Goal: Task Accomplishment & Management: Complete application form

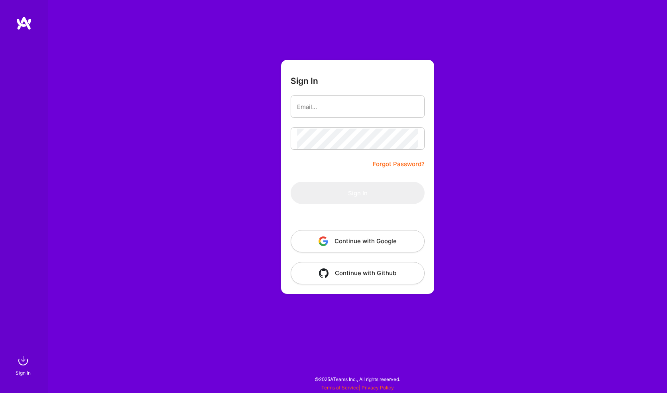
click at [315, 268] on button "Continue with Github" at bounding box center [358, 273] width 134 height 22
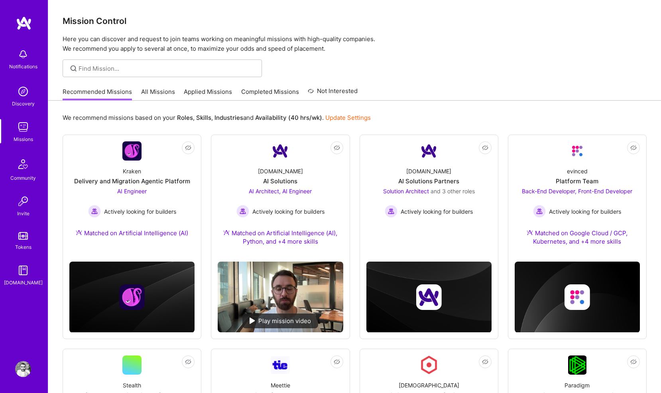
click at [211, 90] on link "Applied Missions" at bounding box center [208, 93] width 48 height 13
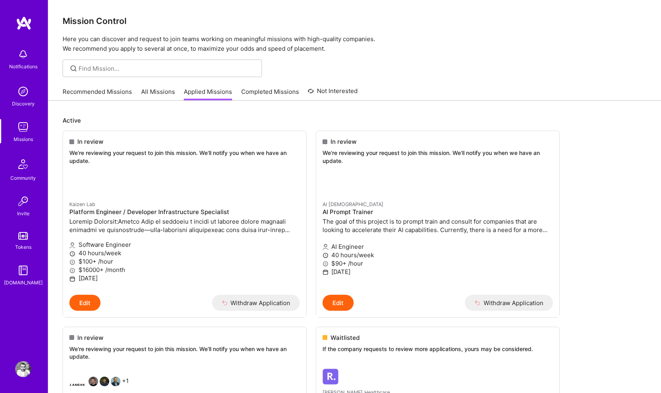
click at [247, 93] on link "Completed Missions" at bounding box center [270, 93] width 58 height 13
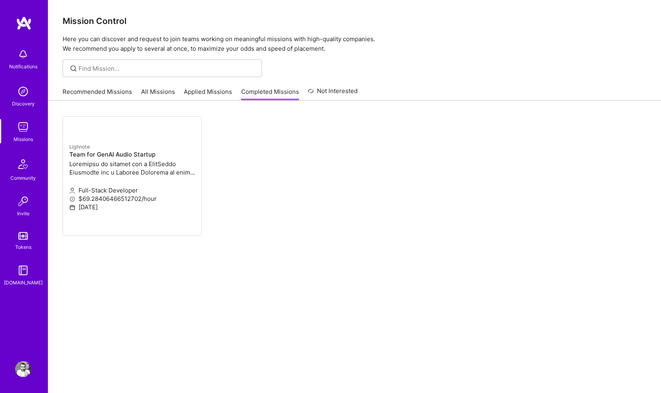
click at [318, 92] on link "Not Interested" at bounding box center [333, 93] width 50 height 14
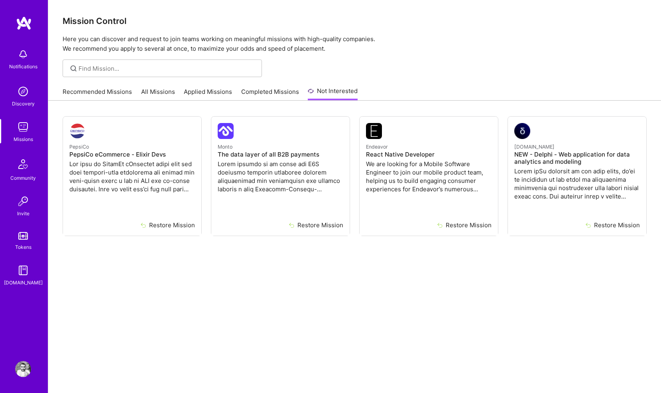
click at [191, 90] on link "Applied Missions" at bounding box center [208, 93] width 48 height 13
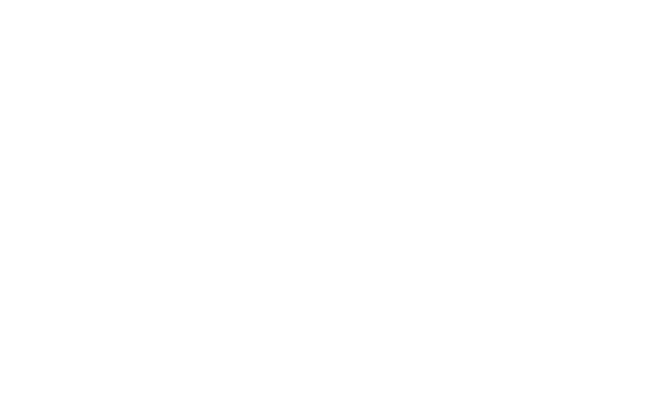
scroll to position [456, 0]
click at [0, 0] on ul "Role canceled The company changed the scope of this mission, and this role has …" at bounding box center [0, 0] width 0 height 0
click at [0, 0] on img at bounding box center [0, 0] width 0 height 0
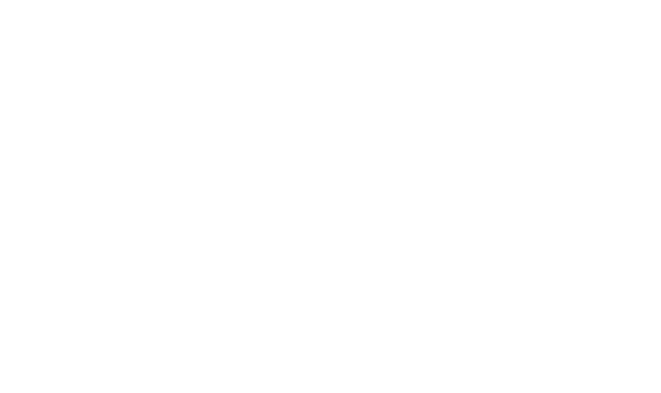
click at [0, 0] on div "Notifications Discovery Missions Community Invite Tokens A.Guide" at bounding box center [0, 0] width 0 height 0
click at [0, 0] on img at bounding box center [0, 0] width 0 height 0
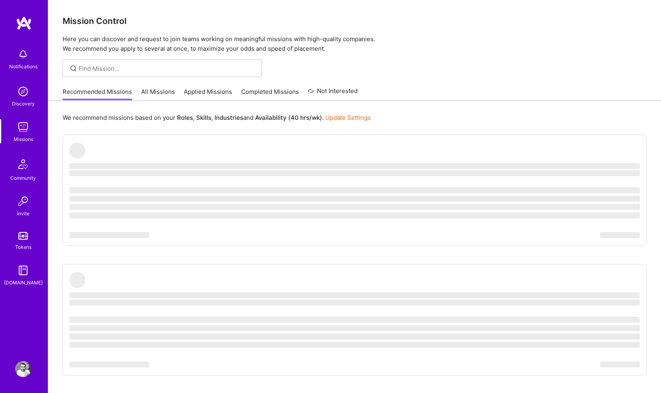
click at [153, 85] on div "Recommended Missions All Missions Applied Missions Completed Missions Not Inter…" at bounding box center [210, 91] width 295 height 17
click at [157, 91] on link "All Missions" at bounding box center [158, 93] width 34 height 13
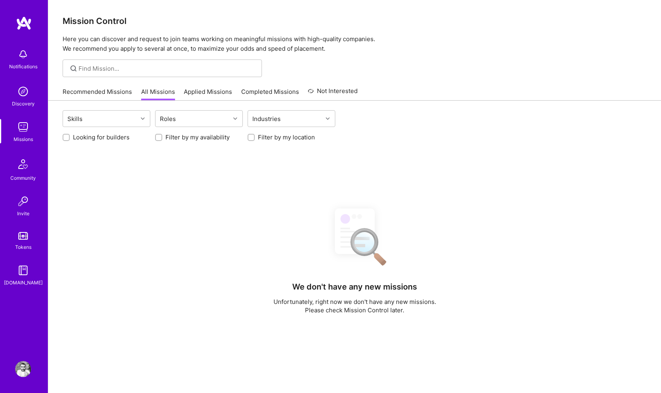
click at [193, 95] on link "Applied Missions" at bounding box center [208, 93] width 48 height 13
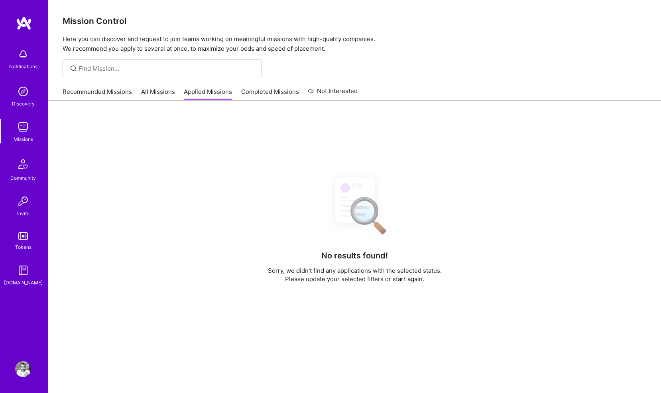
click at [245, 94] on link "Completed Missions" at bounding box center [270, 93] width 58 height 13
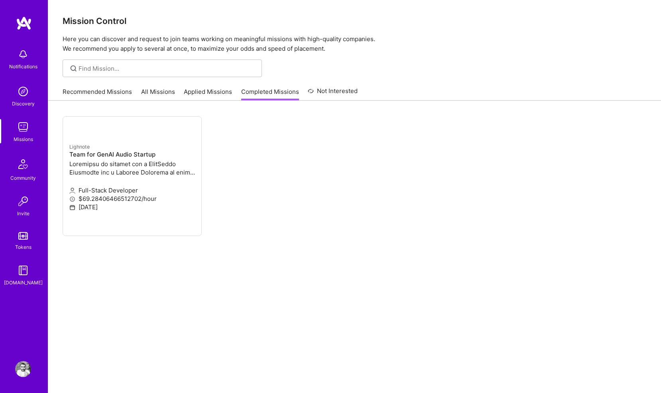
click at [89, 92] on link "Recommended Missions" at bounding box center [97, 93] width 69 height 13
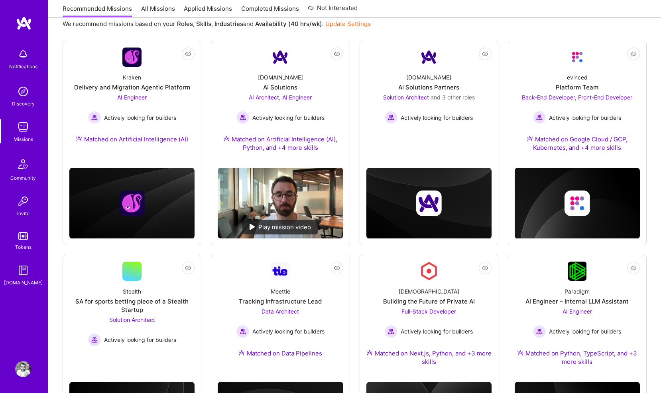
scroll to position [94, 0]
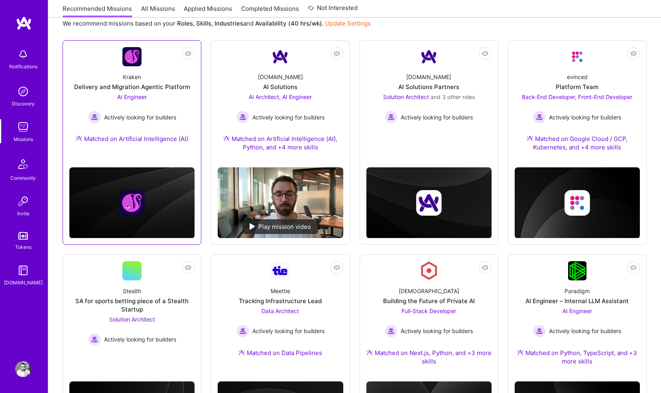
click at [93, 77] on div "Kraken Delivery and Migration Agentic Platform AI Engineer Actively looking for…" at bounding box center [131, 109] width 125 height 86
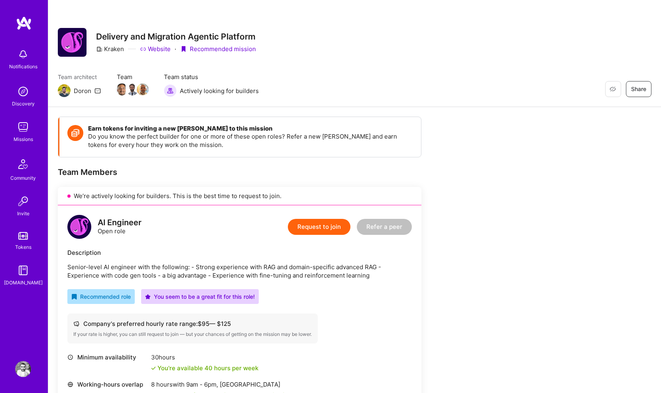
click at [156, 45] on link "Website" at bounding box center [155, 49] width 31 height 8
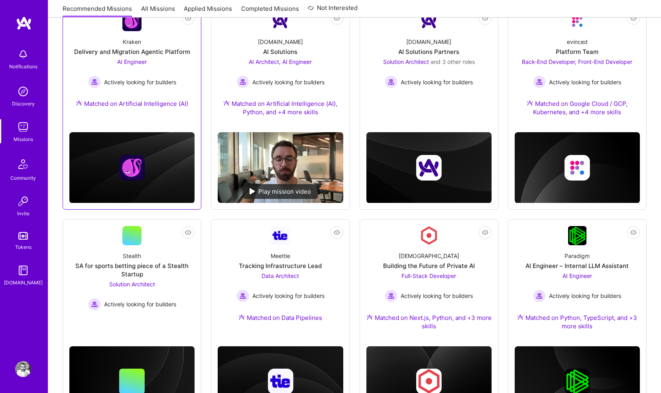
scroll to position [94, 0]
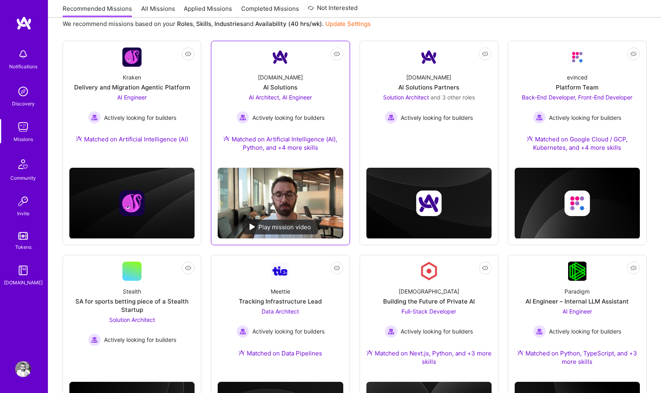
click at [296, 116] on span "Actively looking for builders" at bounding box center [289, 117] width 72 height 8
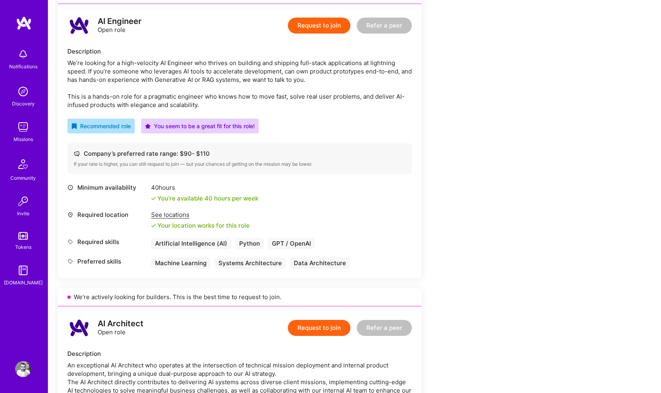
scroll to position [144, 0]
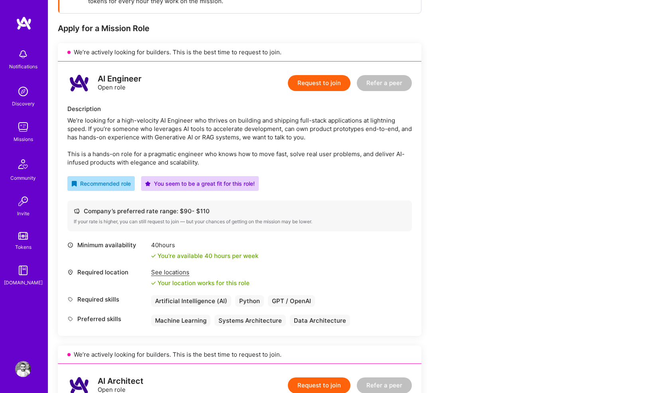
click at [312, 83] on button "Request to join" at bounding box center [319, 83] width 63 height 16
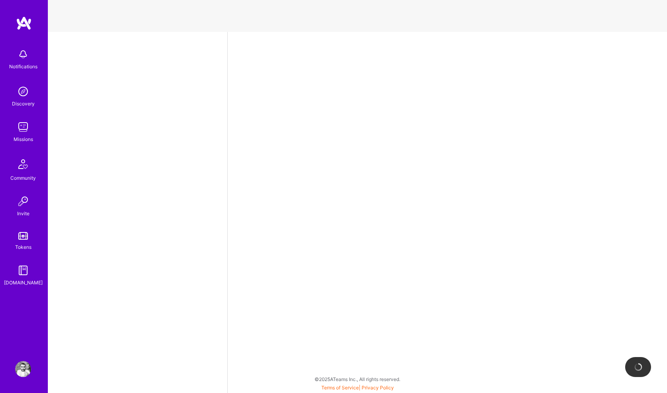
select select "GB"
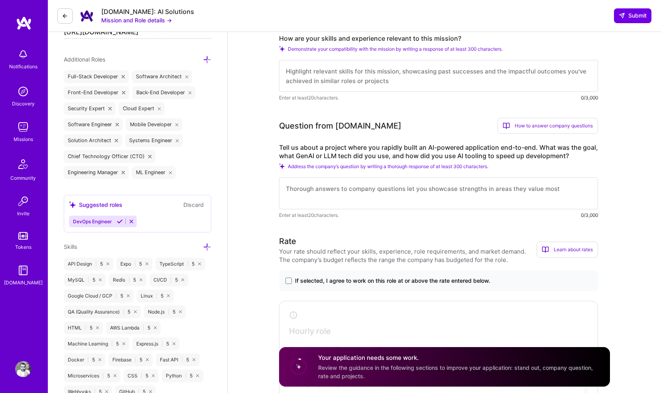
scroll to position [263, 0]
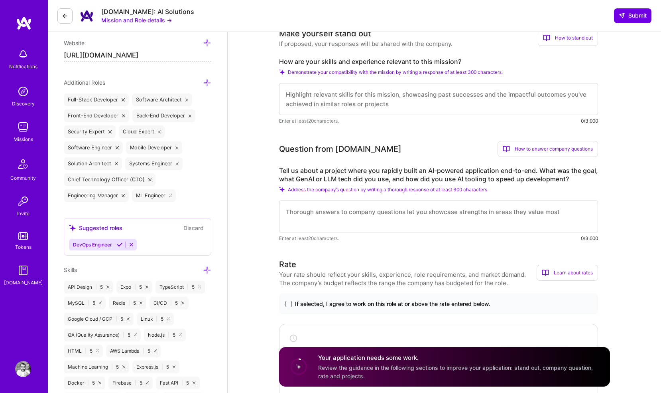
click at [324, 103] on textarea at bounding box center [438, 99] width 319 height 32
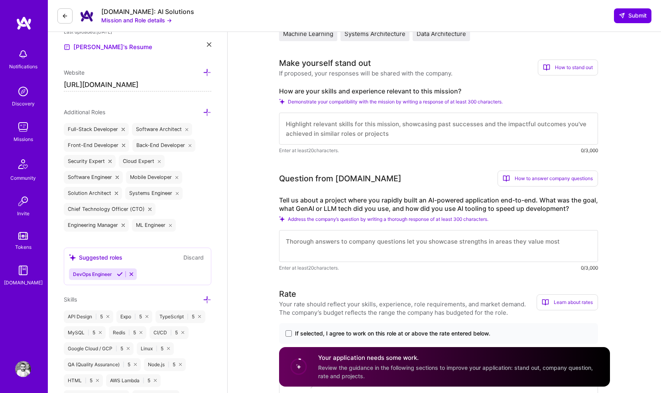
scroll to position [229, 0]
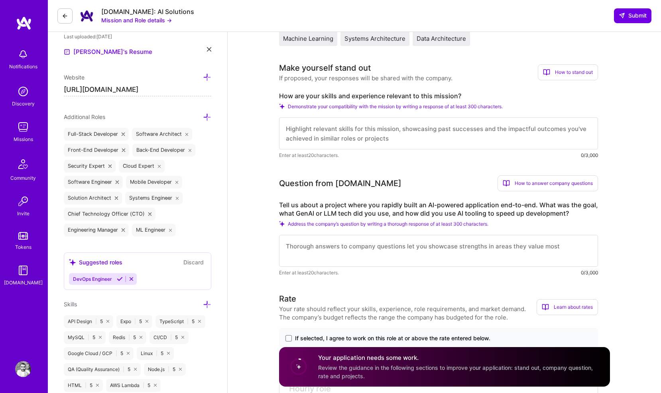
paste textarea "Go-To-Market engineer | Amble | contract | [GEOGRAPHIC_DATA], [GEOGRAPHIC_DATA]…"
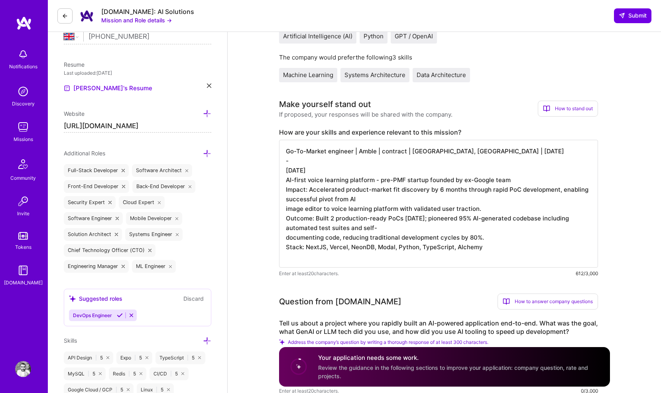
scroll to position [181, 0]
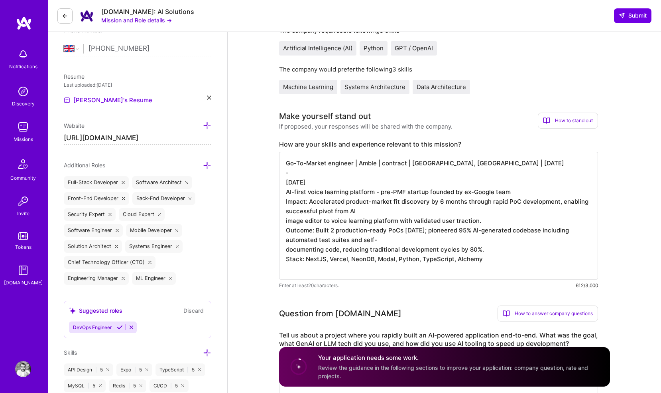
click at [324, 160] on textarea "Go-To-Market engineer | Amble | contract | [GEOGRAPHIC_DATA], [GEOGRAPHIC_DATA]…" at bounding box center [438, 216] width 319 height 128
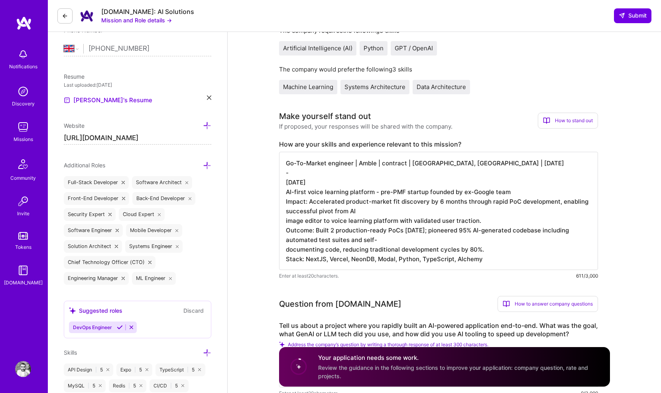
click at [293, 159] on textarea "Go-To-Market engineer | Amble | contract | [GEOGRAPHIC_DATA], [GEOGRAPHIC_DATA]…" at bounding box center [438, 211] width 319 height 118
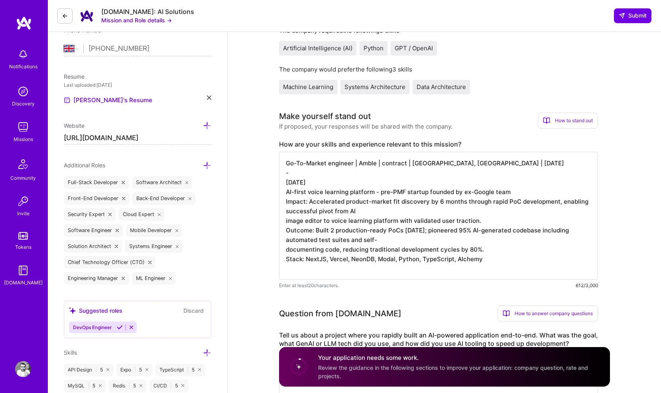
type textarea "Go-To-Market engineer | Amble | contract | [GEOGRAPHIC_DATA], [GEOGRAPHIC_DATA]…"
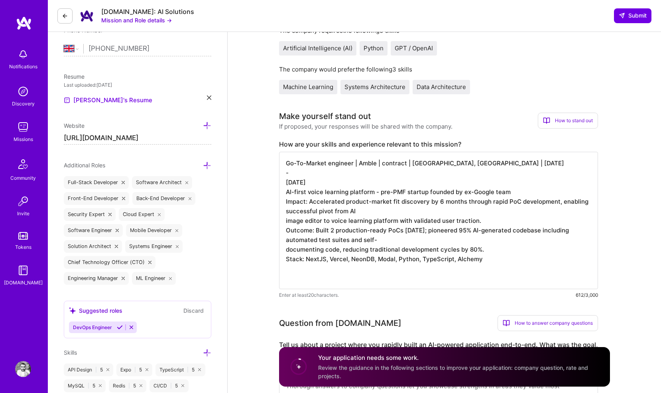
drag, startPoint x: 489, startPoint y: 262, endPoint x: 263, endPoint y: 161, distance: 247.2
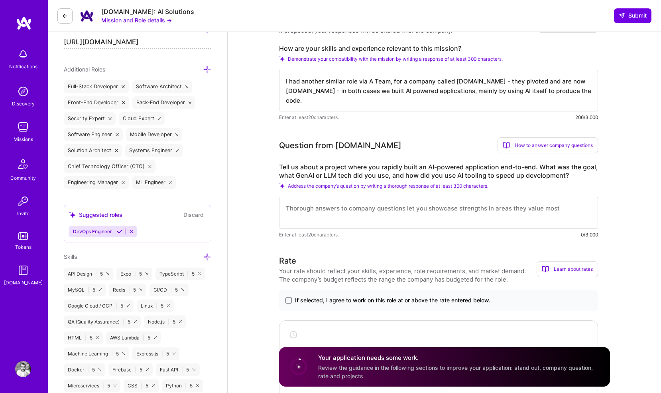
scroll to position [322, 0]
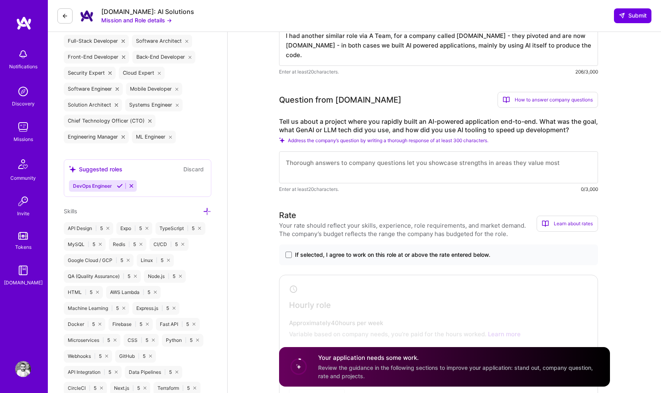
type textarea "I had another similar role via A Team, for a company called [DOMAIN_NAME] - the…"
click at [310, 174] on textarea at bounding box center [438, 167] width 319 height 32
type textarea "w"
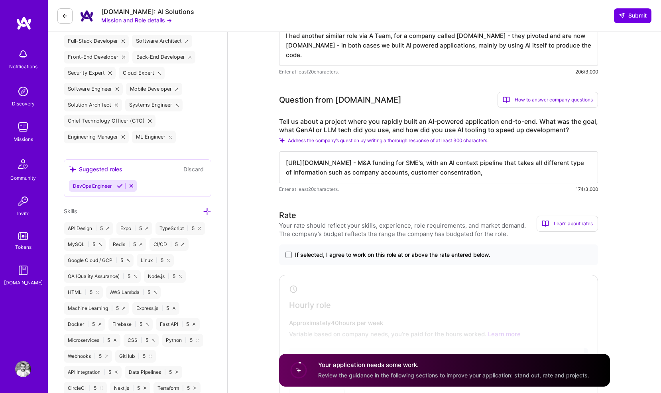
click at [457, 174] on textarea "[URL][DOMAIN_NAME] - M&A funding for SME's, with an AI context pipeline that ta…" at bounding box center [438, 167] width 319 height 32
click at [501, 172] on textarea "[URL][DOMAIN_NAME] - M&A funding for SME's, with an AI context pipeline that ta…" at bounding box center [438, 167] width 319 height 32
drag, startPoint x: 523, startPoint y: 172, endPoint x: 496, endPoint y: 169, distance: 27.4
click at [496, 169] on textarea "[URL][DOMAIN_NAME] - M&A funding for SME's, with an AI context pipeline that ta…" at bounding box center [438, 167] width 319 height 32
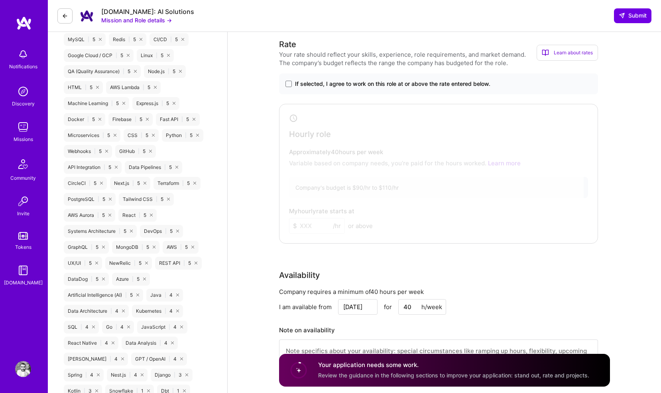
scroll to position [507, 0]
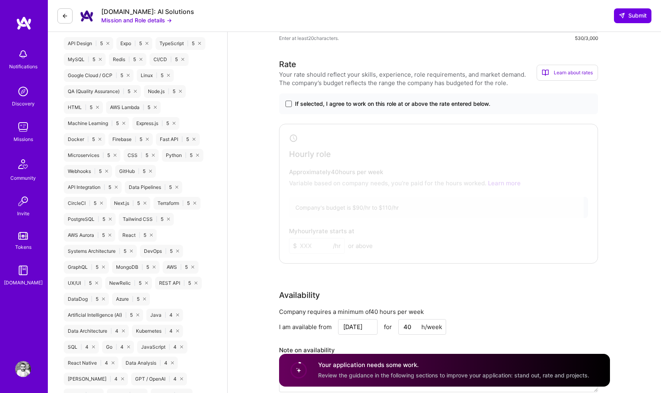
type textarea "[URL][DOMAIN_NAME] - M&A funding for SME's, with an AI context pipeline that ta…"
click at [289, 103] on span at bounding box center [289, 104] width 6 height 6
click at [0, 0] on input "If selected, I agree to work on this role at or above the rate entered below." at bounding box center [0, 0] width 0 height 0
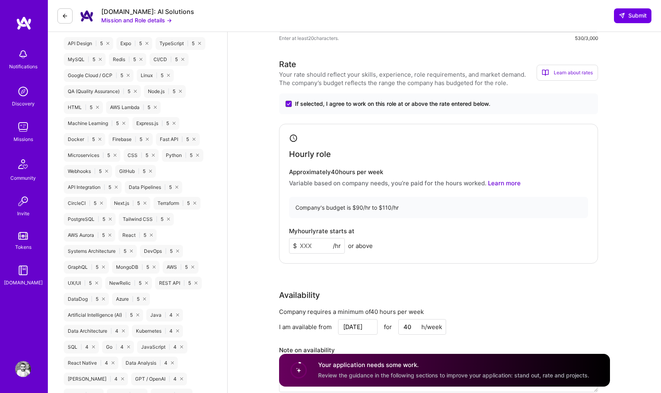
click at [308, 249] on input at bounding box center [317, 246] width 56 height 16
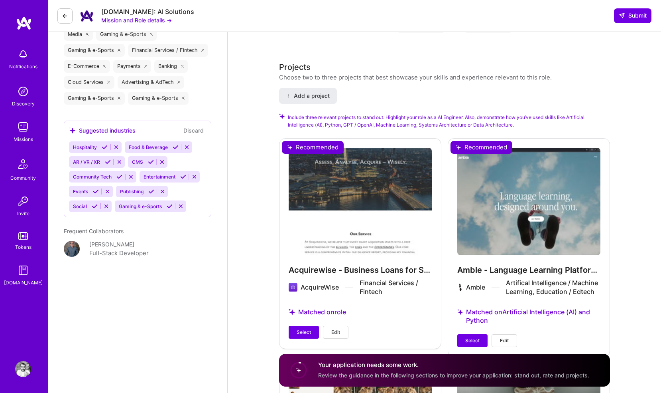
scroll to position [929, 0]
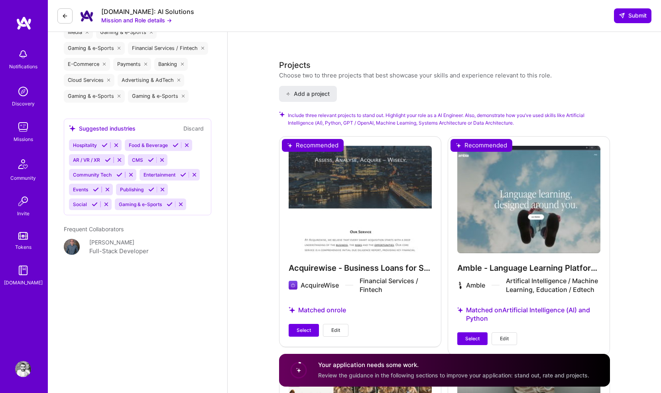
type input "90"
click at [316, 146] on div "Acquirewise - Business Loans for SME Acquisitions AcquireWise Financial Service…" at bounding box center [360, 241] width 162 height 210
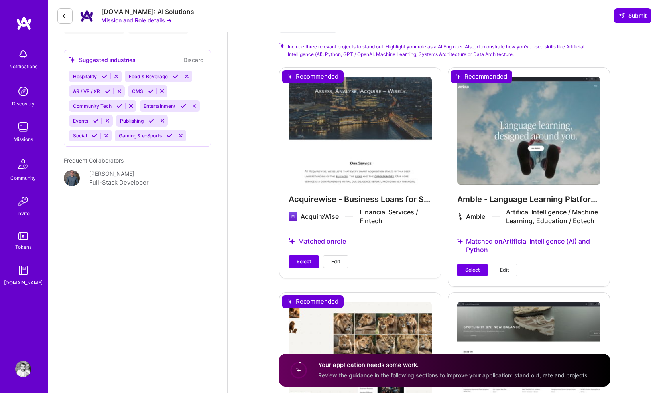
scroll to position [1024, 0]
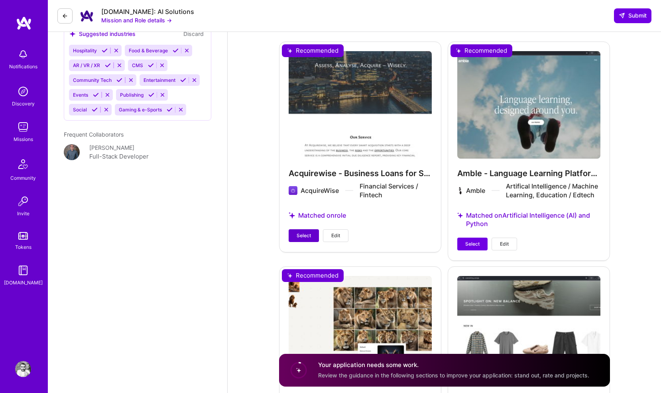
click at [304, 229] on button "Select" at bounding box center [304, 235] width 30 height 13
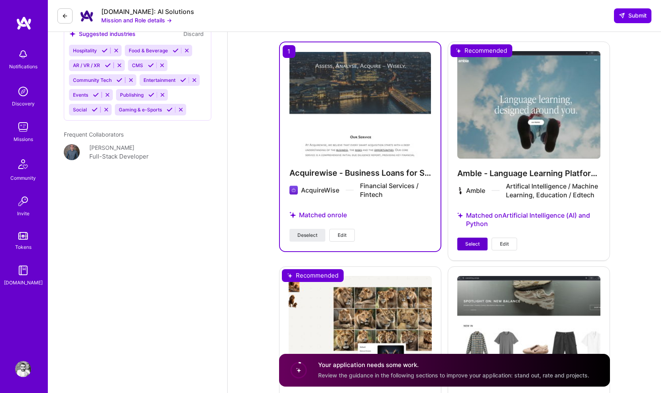
click at [472, 239] on button "Select" at bounding box center [473, 243] width 30 height 13
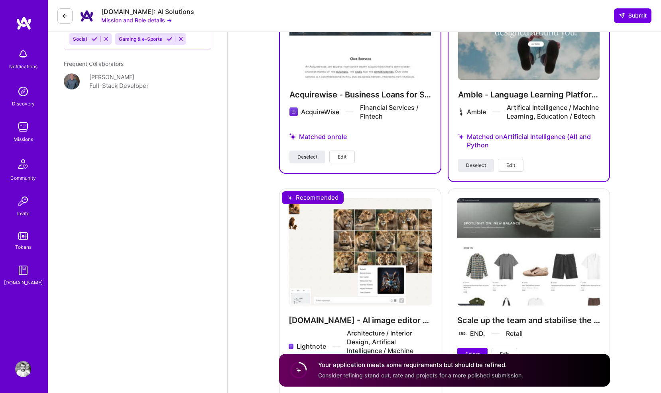
scroll to position [1185, 0]
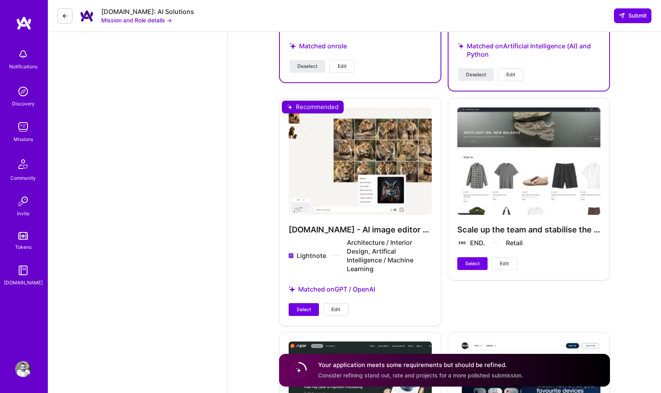
click at [303, 308] on div "[DOMAIN_NAME] - AI image editor (company pivoted away after too many competitor…" at bounding box center [360, 211] width 162 height 227
click at [303, 313] on span "Select" at bounding box center [304, 309] width 14 height 7
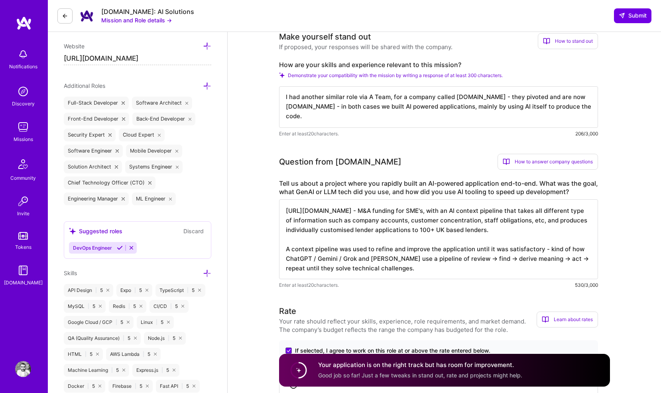
scroll to position [346, 0]
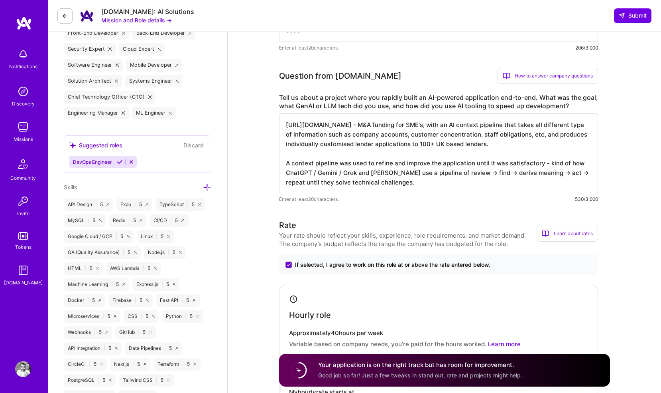
drag, startPoint x: 400, startPoint y: 187, endPoint x: 275, endPoint y: 106, distance: 148.6
click at [637, 20] on button "Submit" at bounding box center [633, 15] width 38 height 14
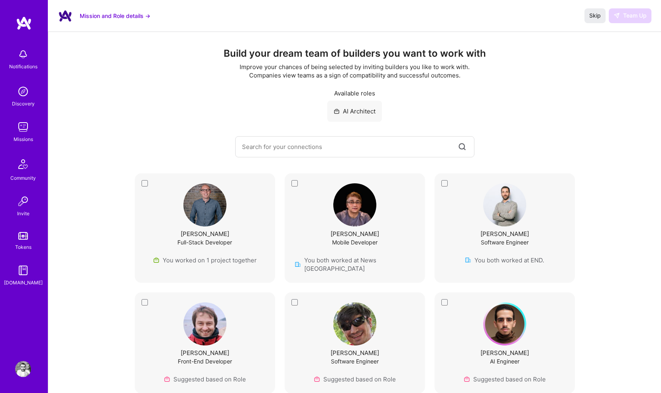
click at [24, 26] on img at bounding box center [24, 23] width 16 height 14
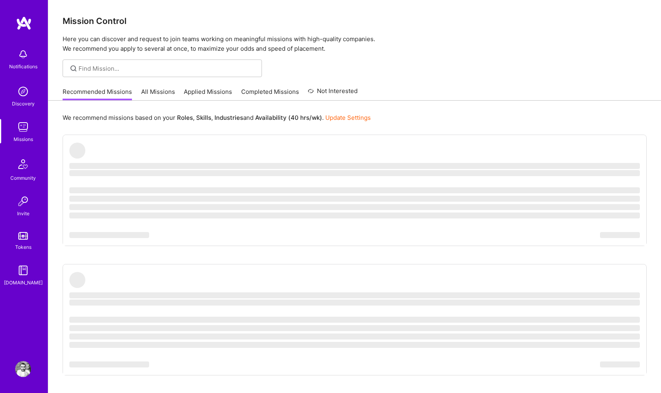
click at [28, 60] on img at bounding box center [23, 54] width 16 height 16
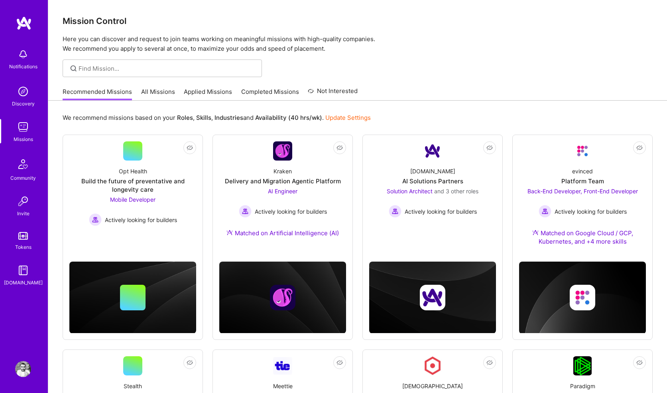
click at [28, 23] on img at bounding box center [24, 23] width 16 height 14
